Goal: Task Accomplishment & Management: Use online tool/utility

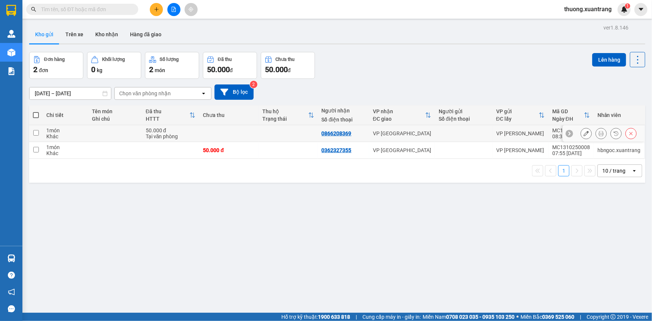
click at [599, 135] on icon at bounding box center [601, 133] width 5 height 5
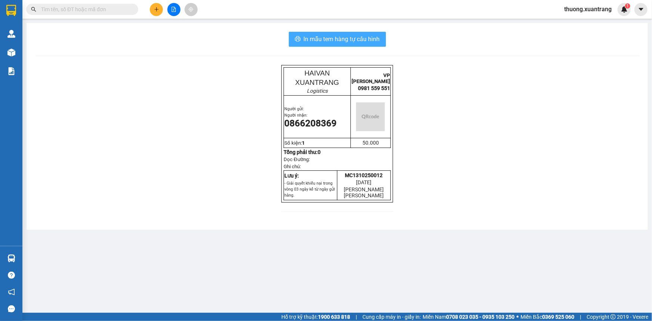
click at [320, 40] on span "In mẫu tem hàng tự cấu hình" at bounding box center [342, 38] width 76 height 9
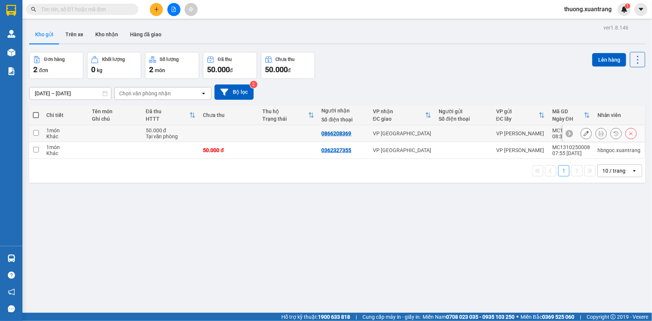
click at [603, 133] on div at bounding box center [609, 133] width 56 height 11
click at [599, 132] on icon at bounding box center [601, 133] width 5 height 5
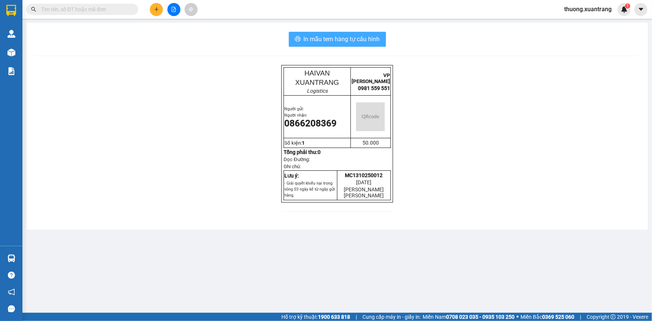
click at [340, 35] on span "In mẫu tem hàng tự cấu hình" at bounding box center [342, 38] width 76 height 9
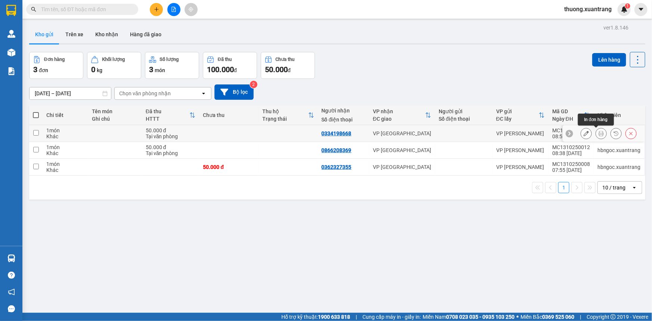
click at [599, 133] on icon at bounding box center [601, 133] width 5 height 5
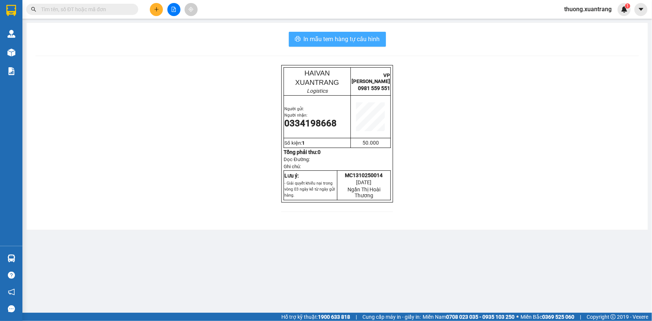
click at [359, 37] on span "In mẫu tem hàng tự cấu hình" at bounding box center [342, 38] width 76 height 9
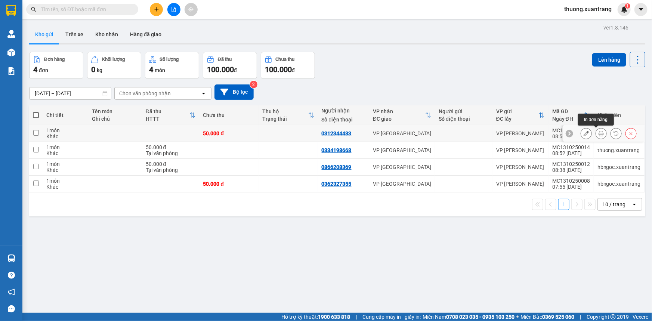
drag, startPoint x: 598, startPoint y: 135, endPoint x: 607, endPoint y: 132, distance: 9.2
click at [599, 134] on icon at bounding box center [601, 133] width 5 height 5
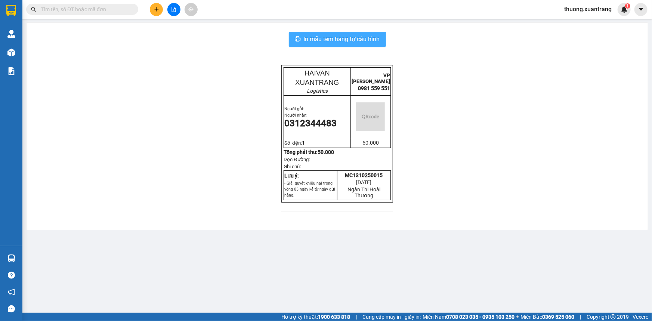
click at [369, 40] on span "In mẫu tem hàng tự cấu hình" at bounding box center [342, 38] width 76 height 9
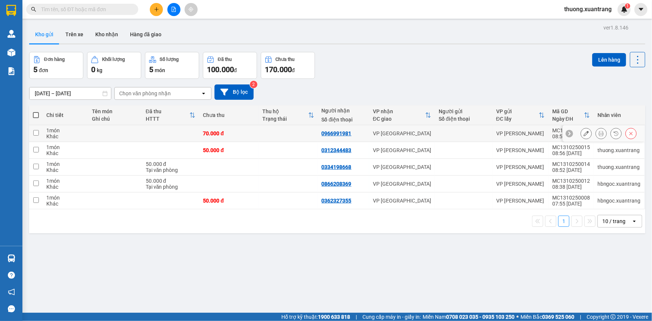
click at [599, 133] on icon at bounding box center [601, 133] width 5 height 5
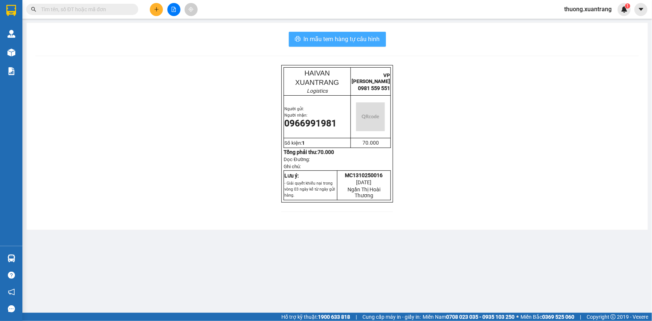
click at [376, 37] on span "In mẫu tem hàng tự cấu hình" at bounding box center [342, 38] width 76 height 9
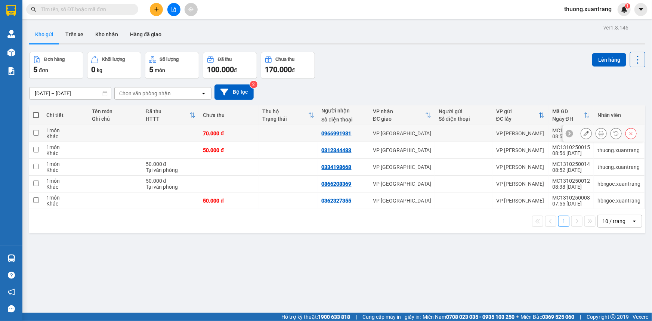
click at [599, 133] on icon at bounding box center [601, 133] width 5 height 5
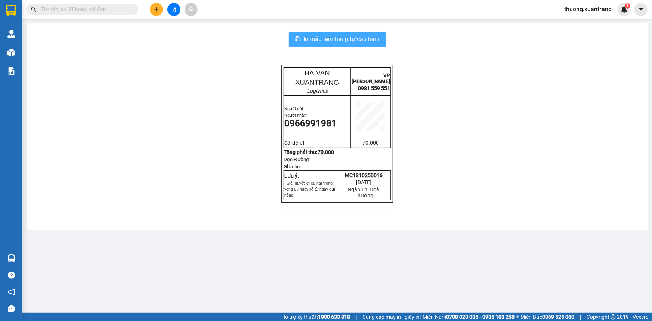
click at [353, 41] on span "In mẫu tem hàng tự cấu hình" at bounding box center [342, 38] width 76 height 9
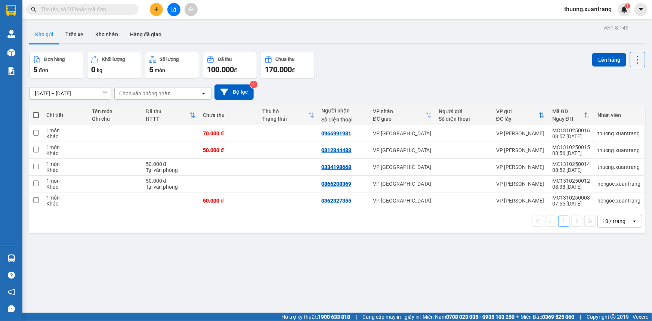
click at [85, 7] on input "text" at bounding box center [85, 9] width 88 height 8
paste input "0974002286"
type input "0974002286"
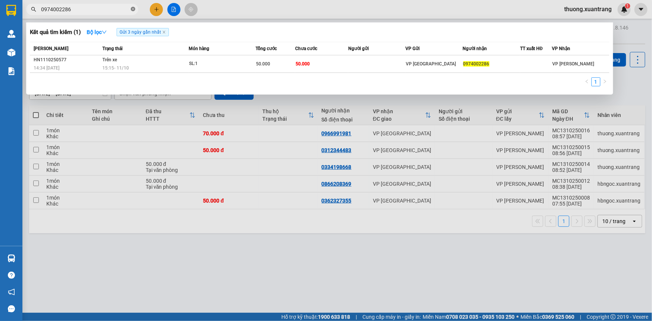
click at [132, 7] on icon "close-circle" at bounding box center [133, 9] width 4 height 4
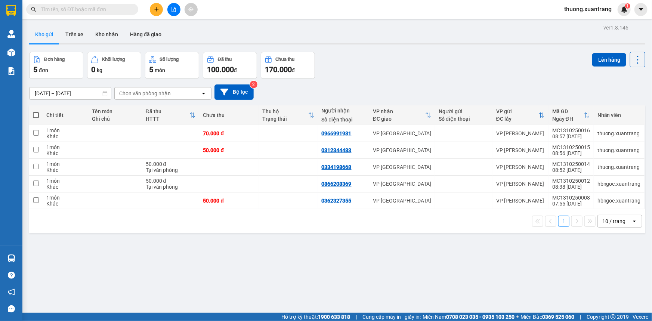
click at [122, 7] on input "text" at bounding box center [85, 9] width 88 height 8
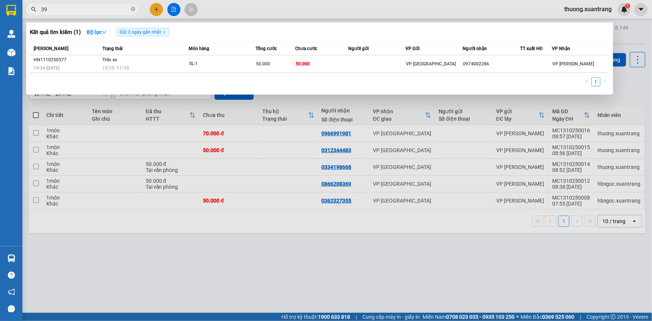
type input "399"
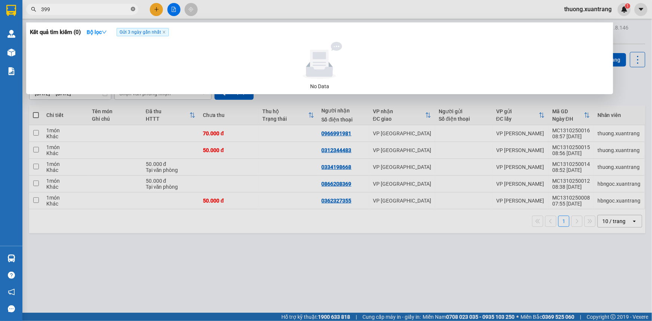
click at [132, 10] on icon "close-circle" at bounding box center [133, 9] width 4 height 4
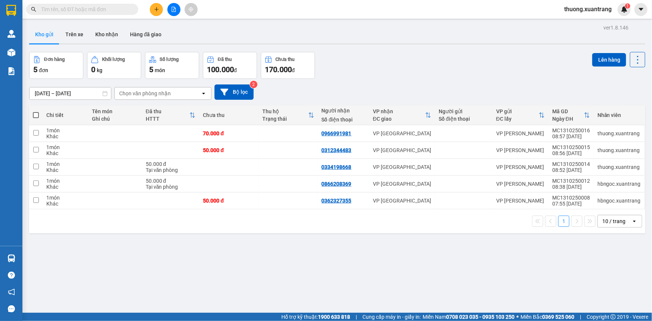
click at [121, 10] on input "text" at bounding box center [85, 9] width 88 height 8
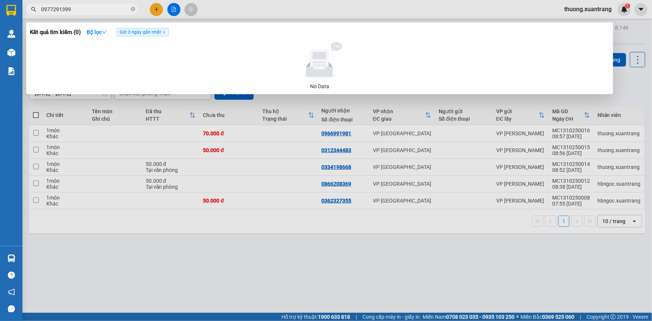
type input "0977291399"
click at [135, 10] on icon "close-circle" at bounding box center [133, 9] width 4 height 4
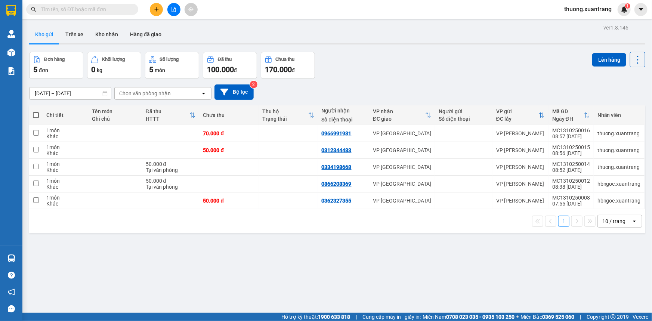
click at [123, 10] on input "text" at bounding box center [85, 9] width 88 height 8
paste input "0974002286"
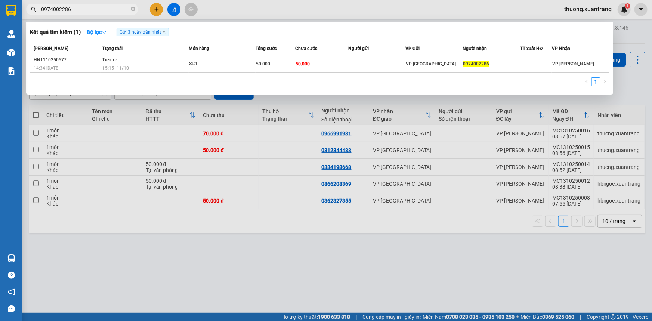
type input "0974002286"
click at [231, 15] on div at bounding box center [326, 160] width 652 height 321
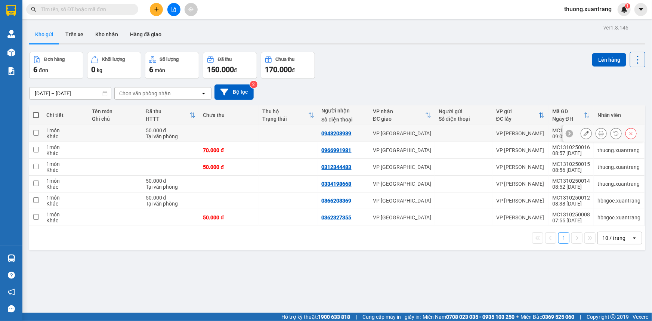
click at [600, 134] on button at bounding box center [601, 133] width 10 height 13
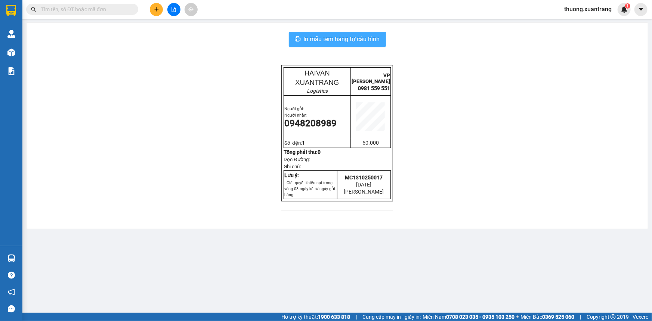
click at [368, 36] on span "In mẫu tem hàng tự cấu hình" at bounding box center [342, 38] width 76 height 9
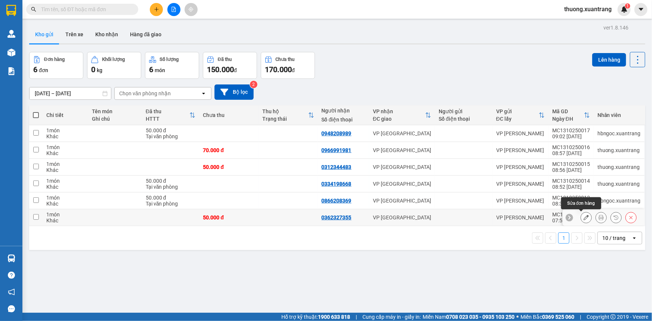
click at [584, 219] on icon at bounding box center [586, 217] width 5 height 5
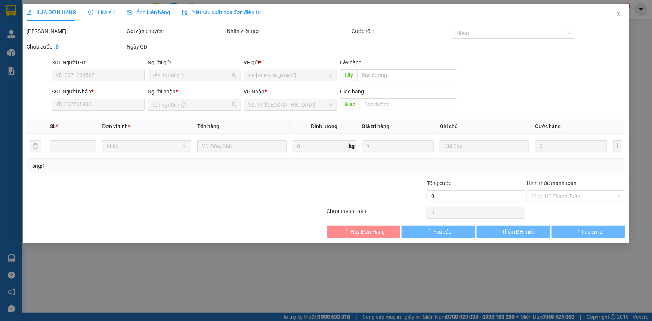
click at [146, 12] on span "Ảnh kiện hàng" at bounding box center [148, 12] width 43 height 6
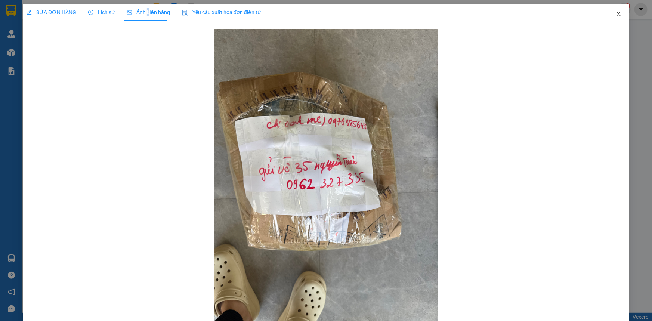
click at [622, 13] on span "Close" at bounding box center [619, 14] width 21 height 21
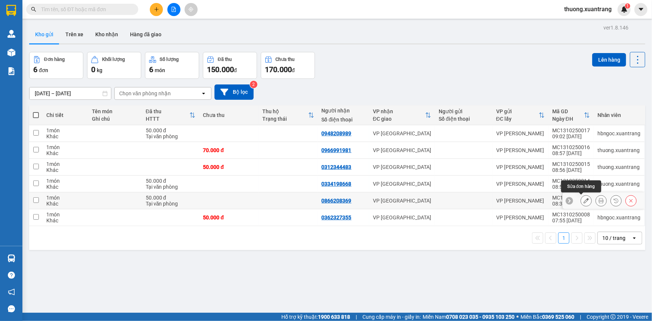
click at [584, 201] on icon at bounding box center [586, 200] width 5 height 5
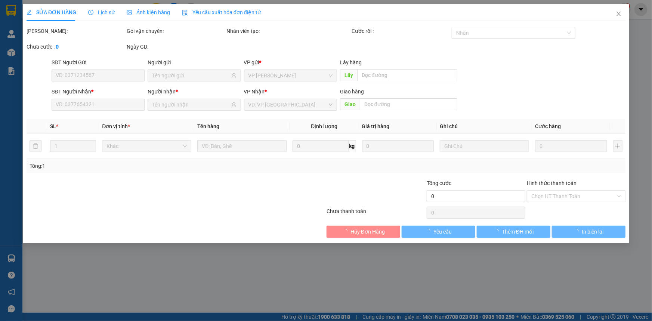
type input "0866208369"
type input "50.000"
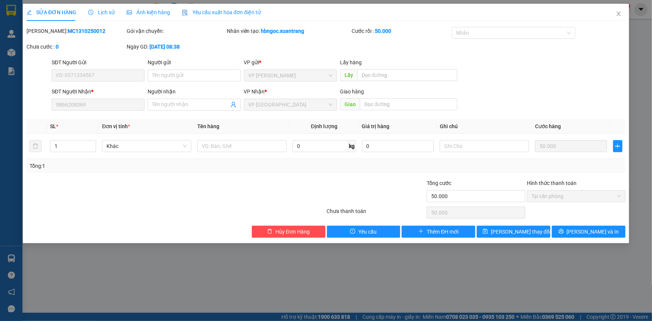
click at [161, 13] on span "Ảnh kiện hàng" at bounding box center [148, 12] width 43 height 6
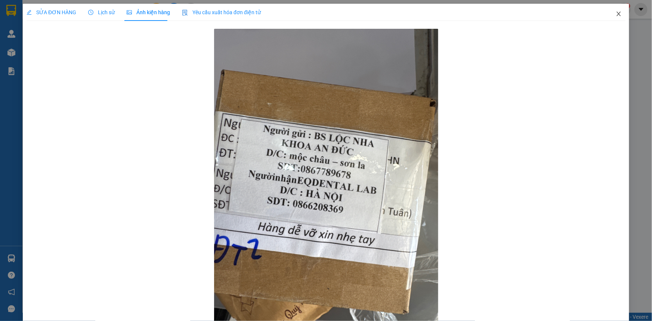
click at [616, 12] on icon "close" at bounding box center [619, 14] width 6 height 6
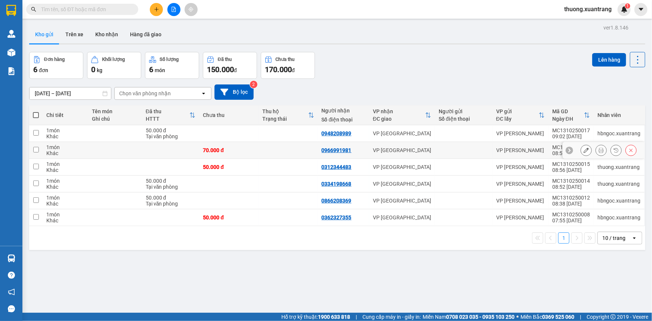
click at [253, 150] on div "70.000 đ" at bounding box center [229, 150] width 52 height 6
checkbox input "true"
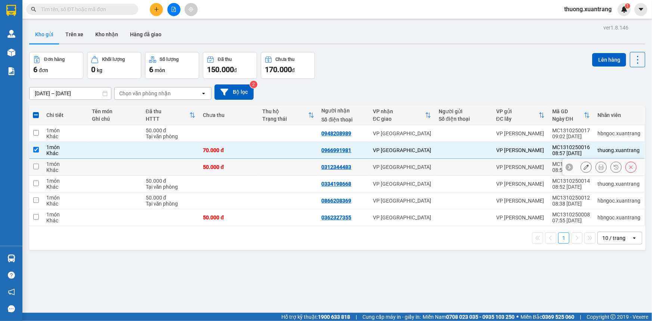
click at [243, 167] on div "50.000 đ" at bounding box center [229, 167] width 52 height 6
checkbox input "true"
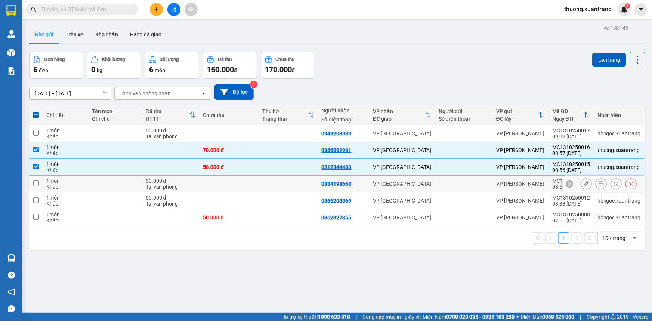
click at [244, 187] on td at bounding box center [228, 184] width 59 height 17
checkbox input "true"
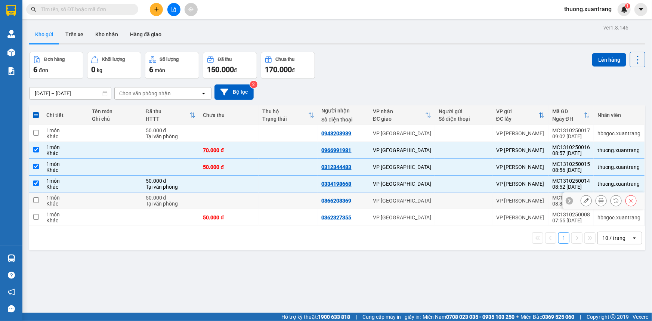
click at [239, 206] on td at bounding box center [228, 201] width 59 height 17
checkbox input "true"
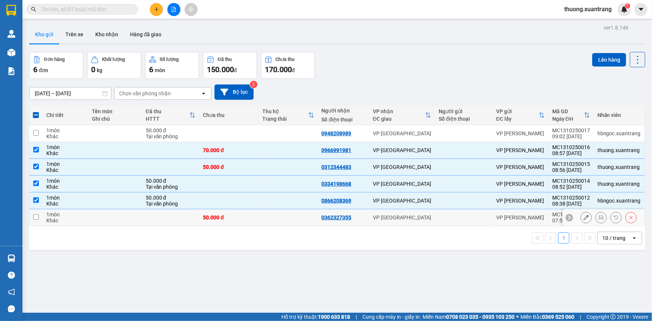
click at [253, 222] on td "50.000 đ" at bounding box center [228, 217] width 59 height 17
checkbox input "true"
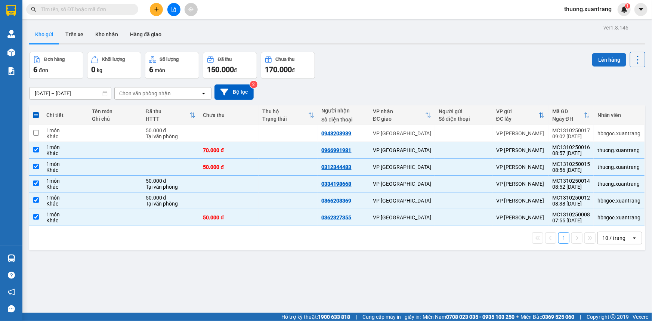
click at [612, 57] on button "Lên hàng" at bounding box center [610, 59] width 34 height 13
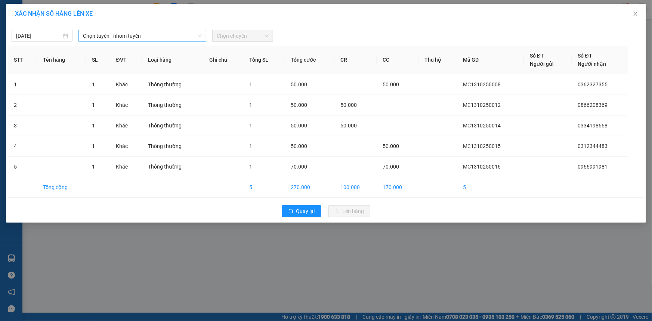
click at [144, 39] on span "Chọn tuyến - nhóm tuyến" at bounding box center [142, 35] width 119 height 11
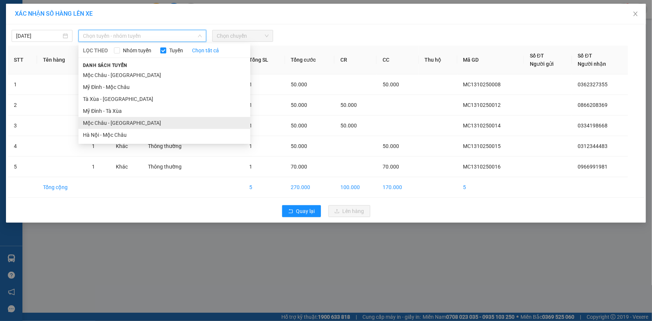
click at [127, 124] on li "Mộc Châu - Hà Nội" at bounding box center [165, 123] width 172 height 12
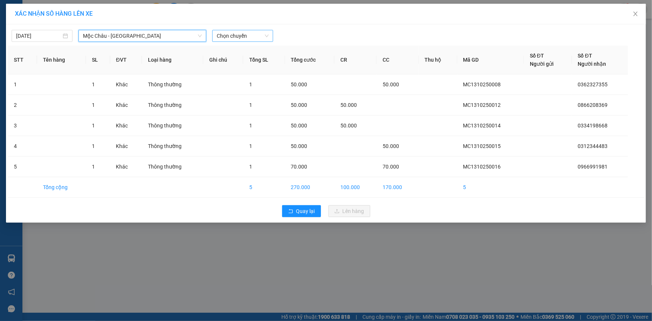
click at [232, 36] on span "Chọn chuyến" at bounding box center [243, 35] width 52 height 11
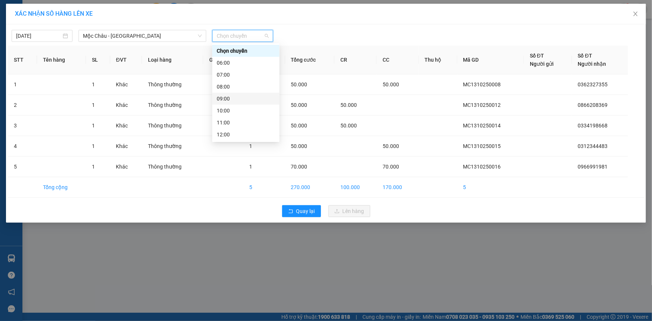
click at [237, 101] on div "09:00" at bounding box center [246, 99] width 58 height 8
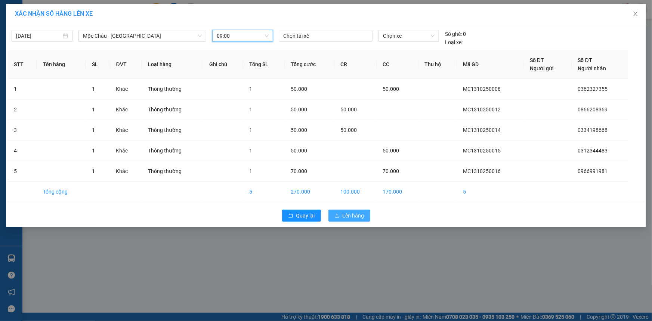
click at [361, 213] on span "Lên hàng" at bounding box center [354, 216] width 22 height 8
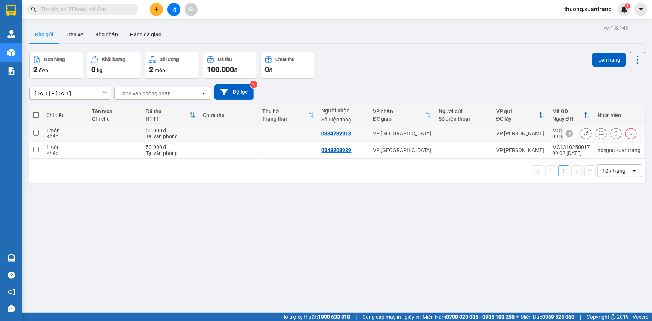
click at [599, 132] on icon at bounding box center [601, 133] width 5 height 5
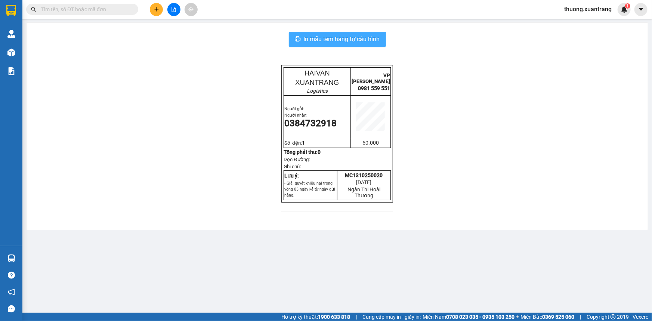
click at [358, 41] on span "In mẫu tem hàng tự cấu hình" at bounding box center [342, 38] width 76 height 9
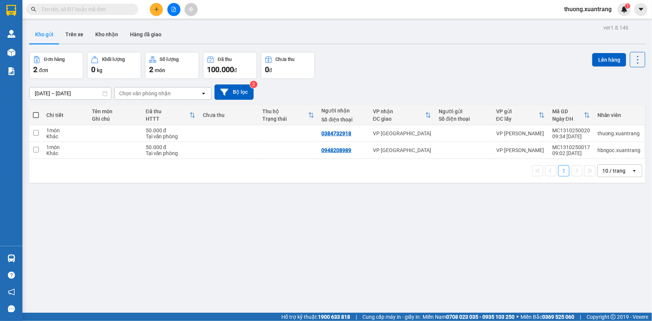
click at [75, 8] on input "text" at bounding box center [85, 9] width 88 height 8
paste input "0974002286"
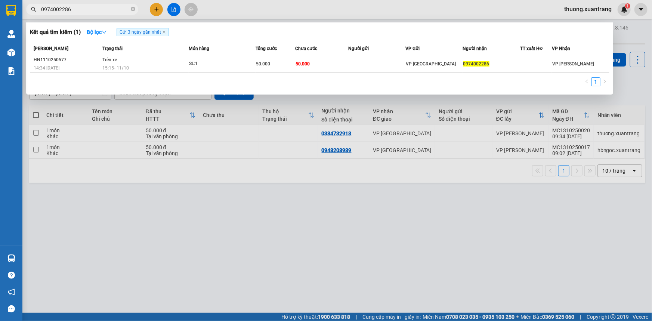
type input "0974002286"
